Goal: Task Accomplishment & Management: Manage account settings

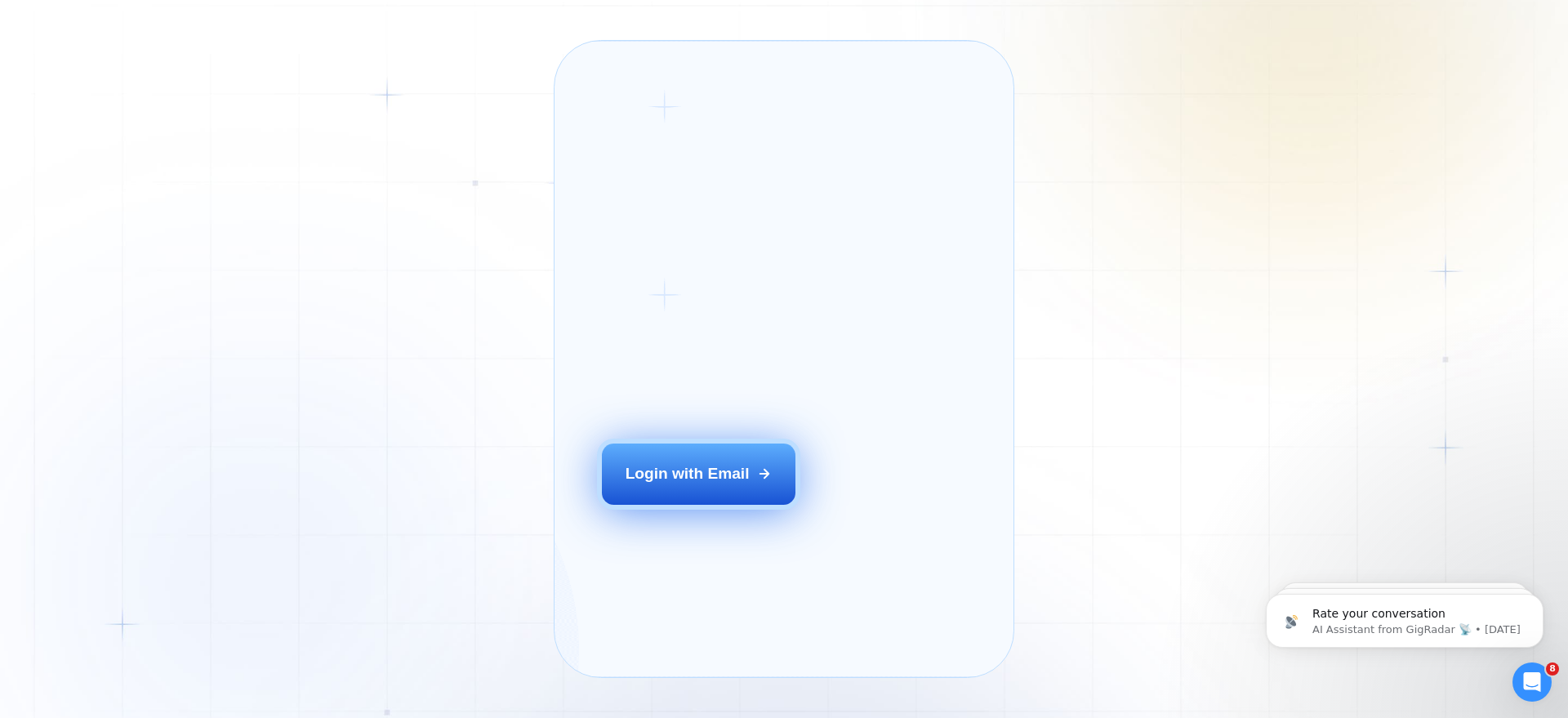
click at [698, 503] on button "Login with Email" at bounding box center [699, 474] width 195 height 61
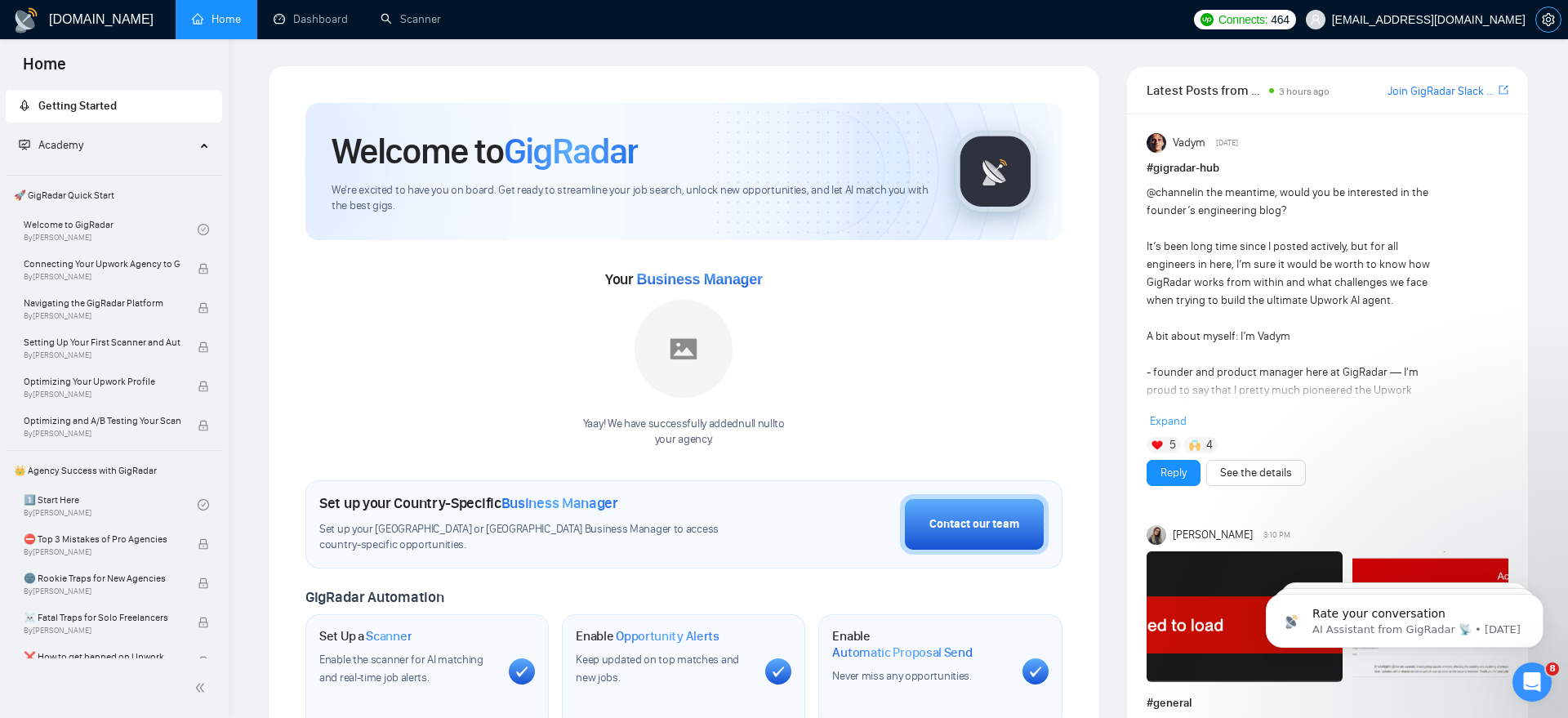
click at [1544, 23] on icon "setting" at bounding box center [1548, 20] width 13 height 13
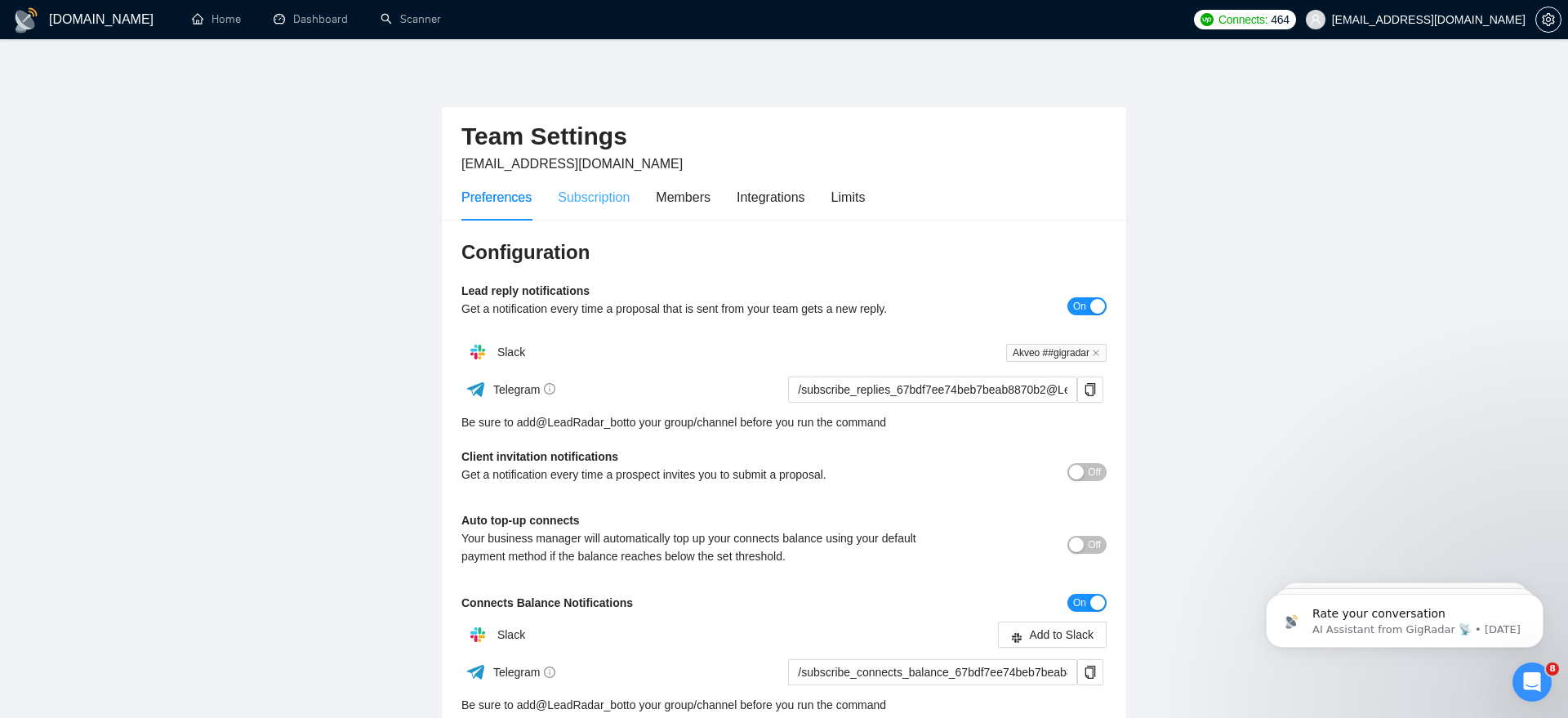
click at [592, 217] on div "Subscription" at bounding box center [594, 197] width 72 height 46
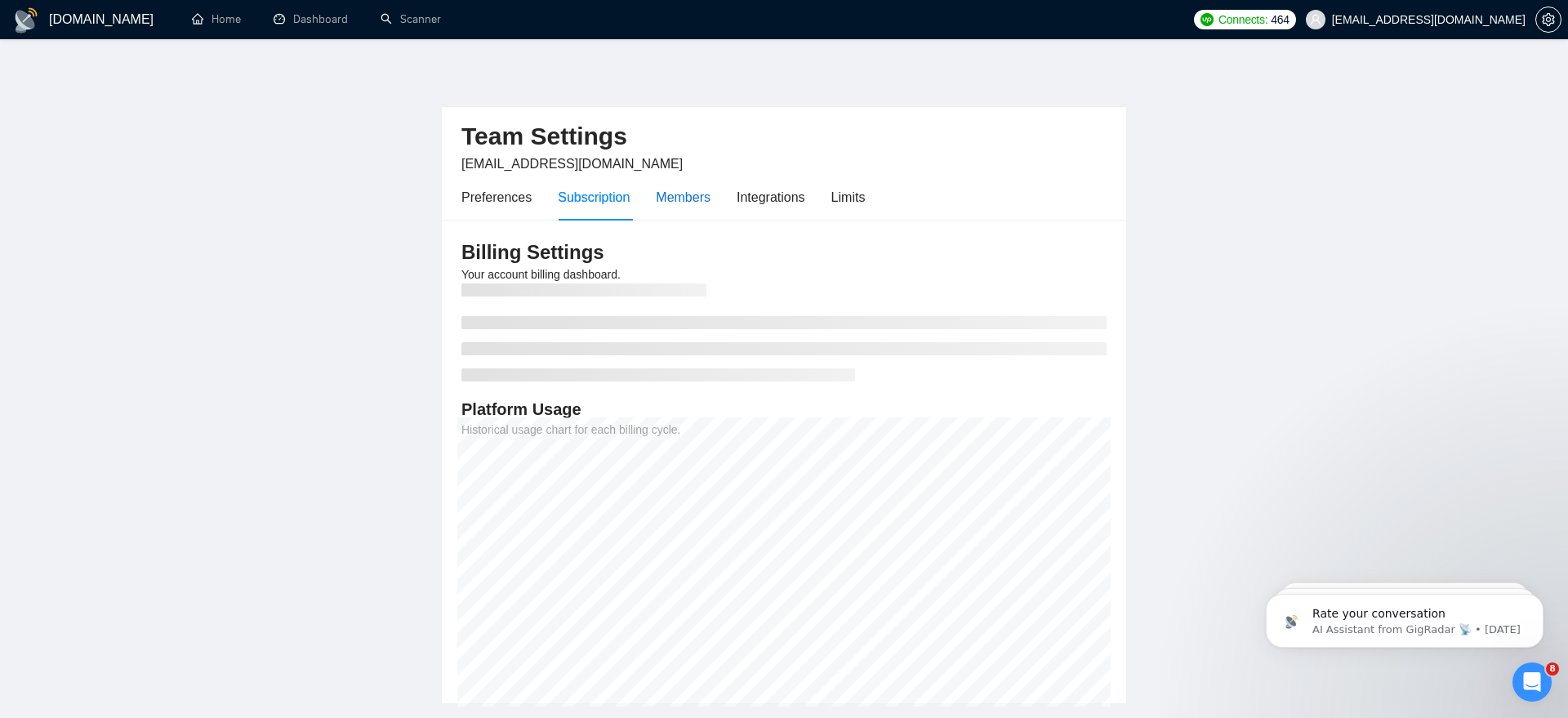
click at [700, 195] on div "Members" at bounding box center [683, 197] width 55 height 20
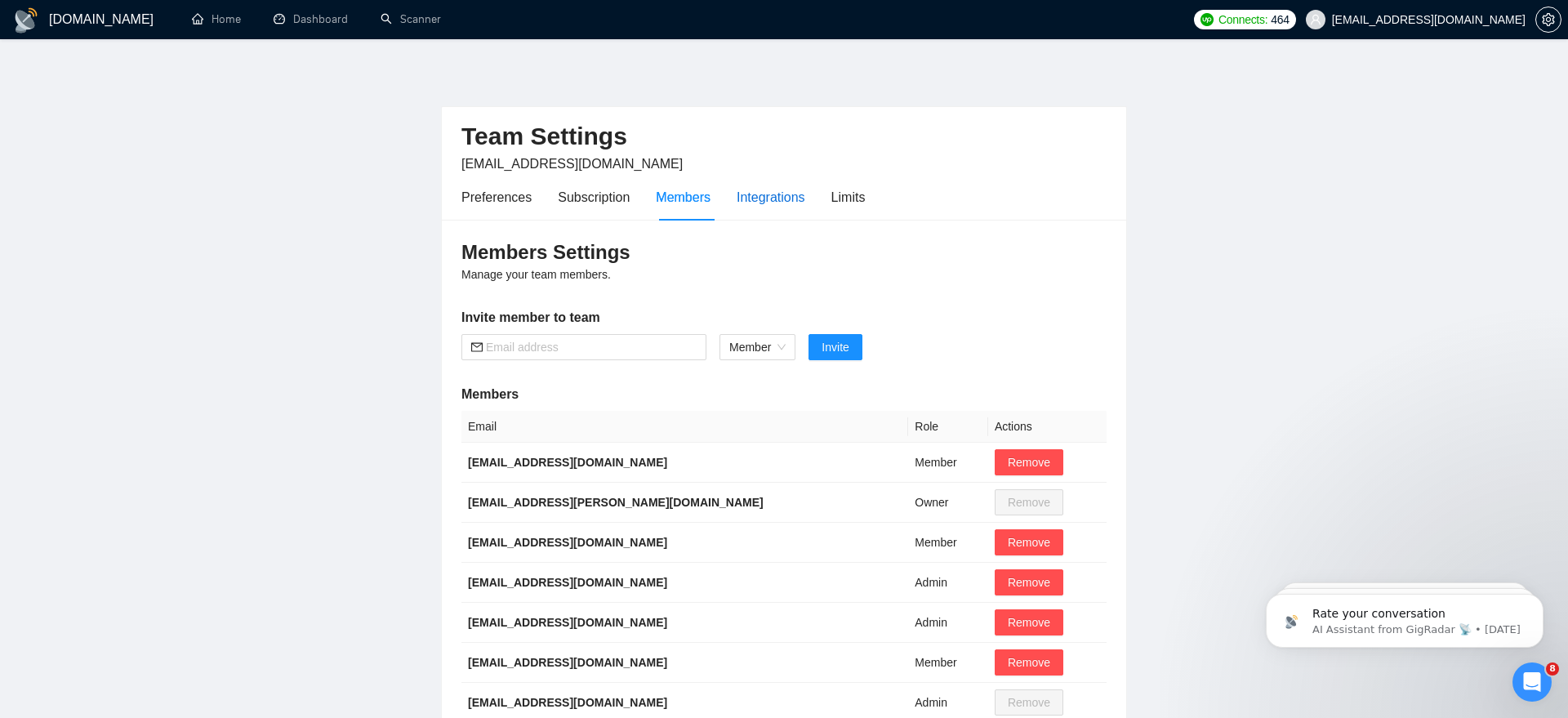
click at [805, 194] on div "Integrations" at bounding box center [771, 197] width 68 height 20
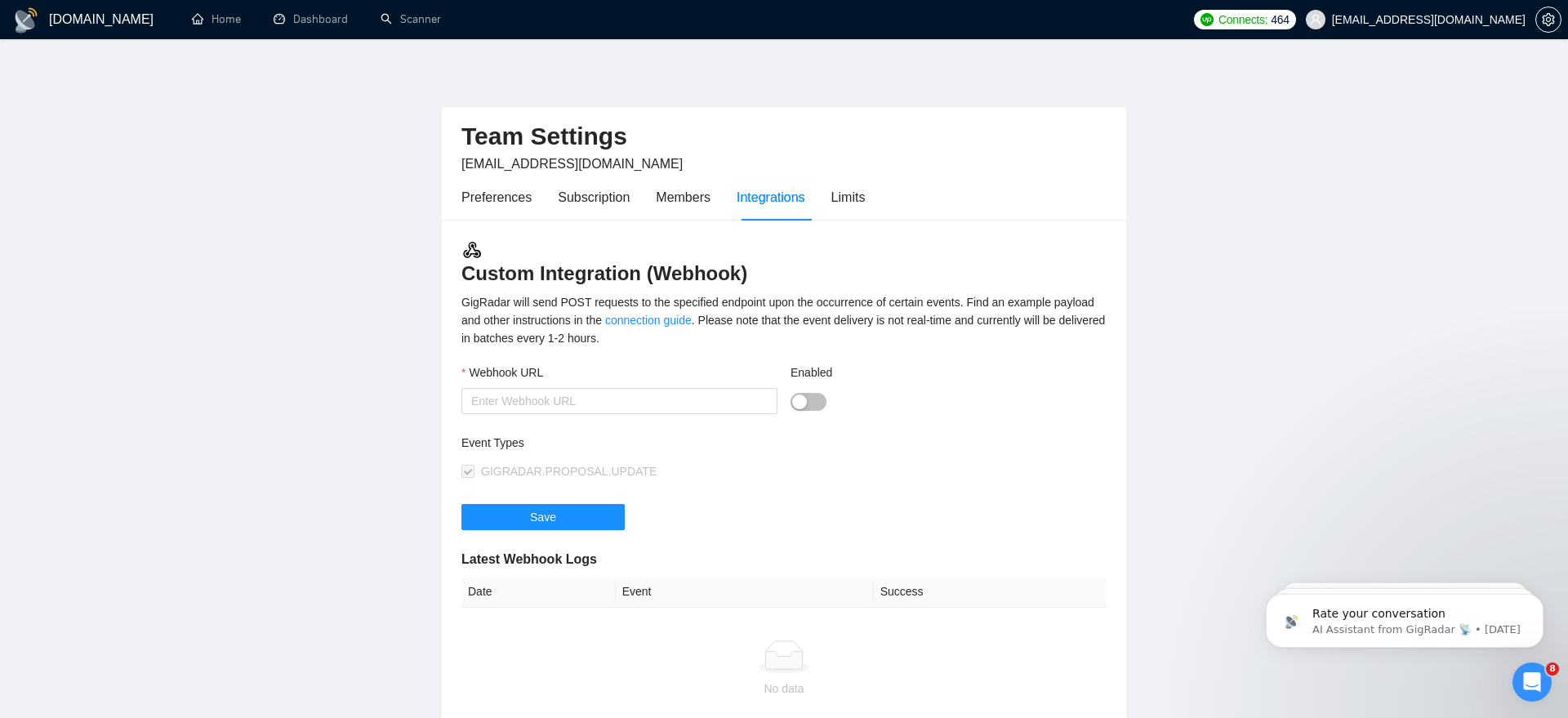
click at [877, 193] on div "Preferences Subscription Members Integrations Limits" at bounding box center [784, 197] width 645 height 46
click at [464, 204] on div "Preferences" at bounding box center [496, 197] width 70 height 20
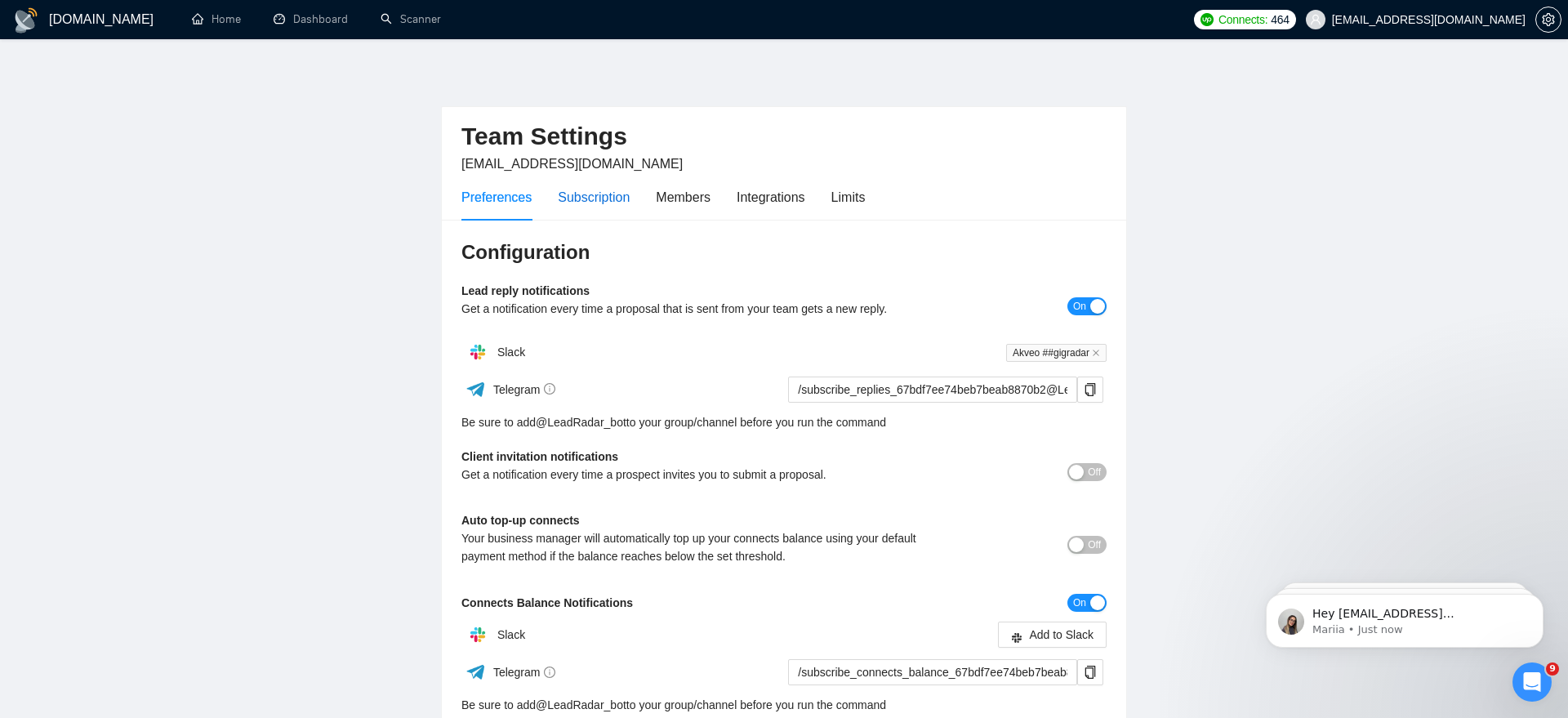
click at [574, 201] on div "Subscription" at bounding box center [594, 197] width 72 height 20
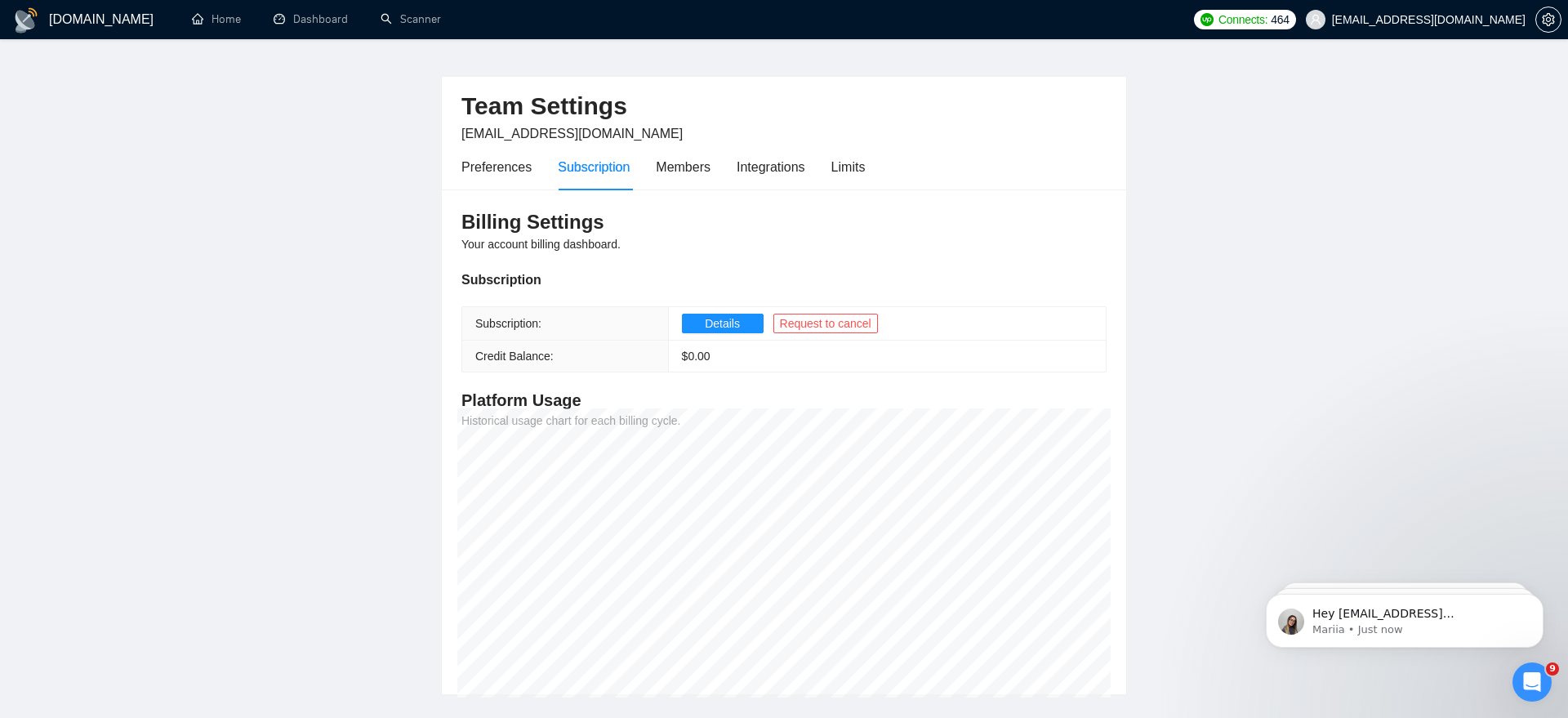
scroll to position [78, 0]
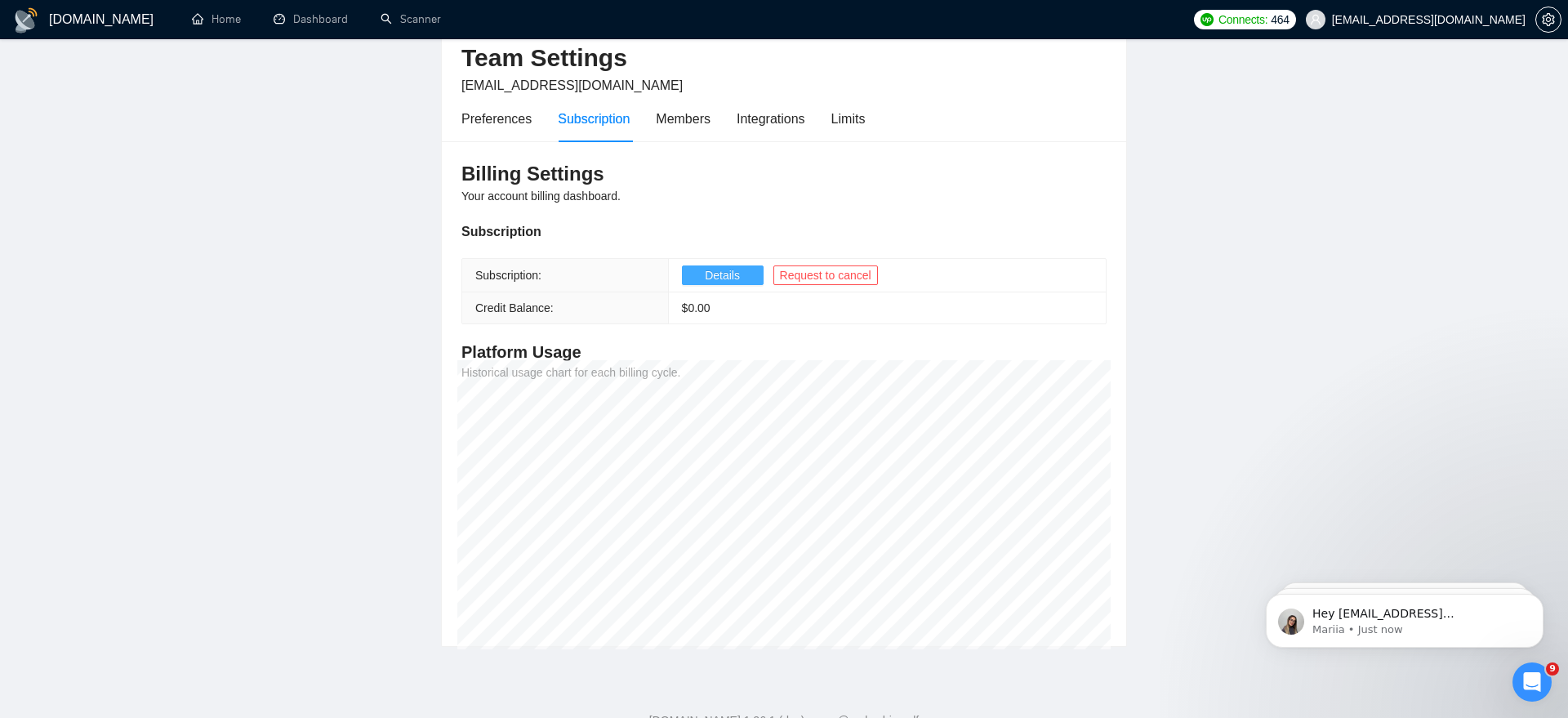
click at [707, 276] on span "Details" at bounding box center [723, 274] width 35 height 18
